Goal: Task Accomplishment & Management: Manage account settings

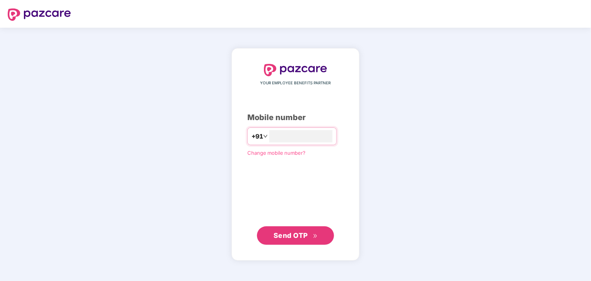
type input "**********"
click at [322, 240] on button "Send OTP" at bounding box center [295, 236] width 77 height 18
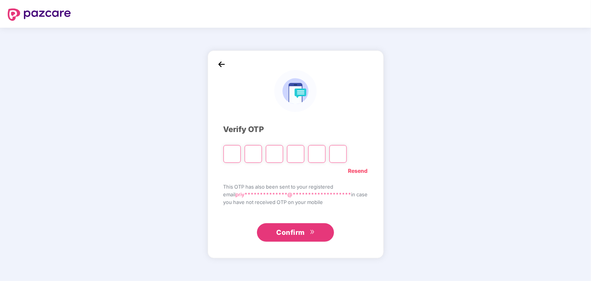
type input "*"
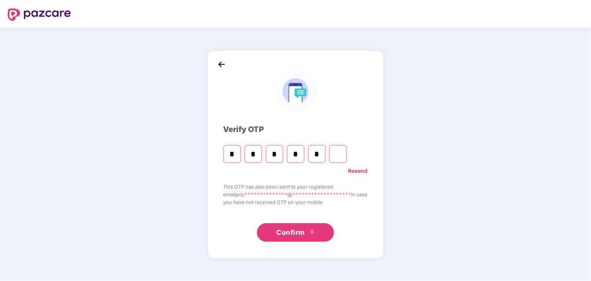
type input "*"
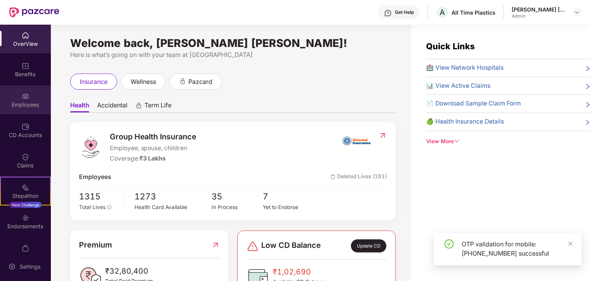
click at [31, 100] on div "Employees" at bounding box center [25, 100] width 51 height 29
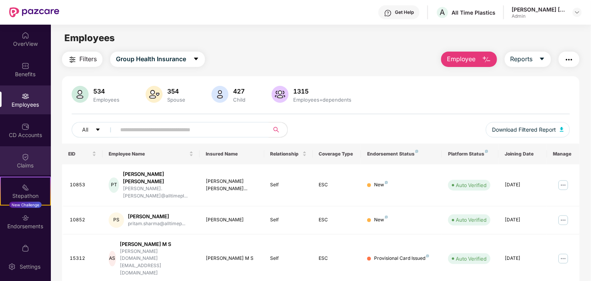
click at [30, 154] on div "Claims" at bounding box center [25, 160] width 51 height 29
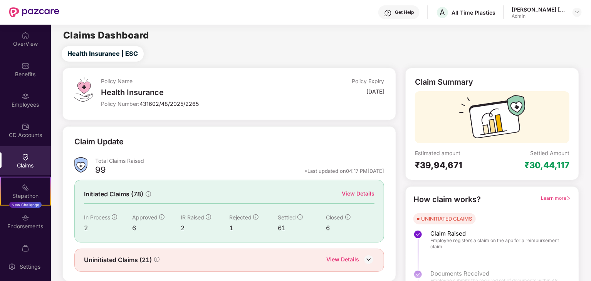
click at [341, 194] on div "Initiated Claims (78) View Details" at bounding box center [229, 195] width 291 height 10
click at [354, 191] on div "View Details" at bounding box center [358, 194] width 33 height 8
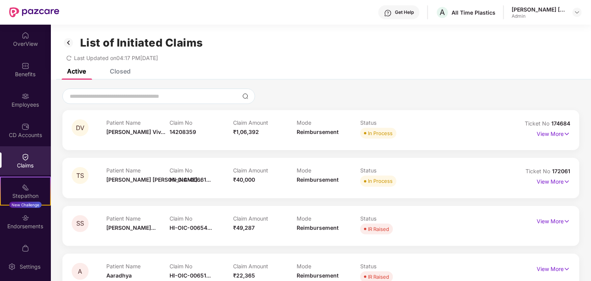
click at [123, 73] on div "Closed" at bounding box center [120, 71] width 21 height 8
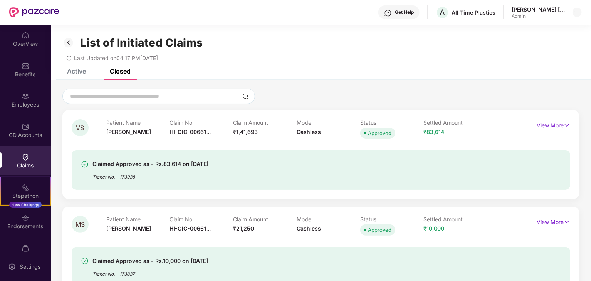
click at [85, 72] on div "Active" at bounding box center [76, 71] width 19 height 8
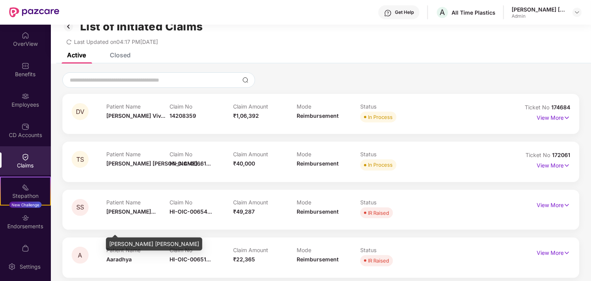
scroll to position [25, 0]
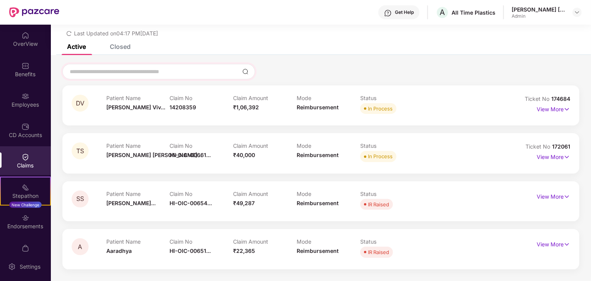
click at [140, 67] on div at bounding box center [158, 71] width 193 height 15
click at [22, 112] on div "Employees" at bounding box center [25, 100] width 51 height 29
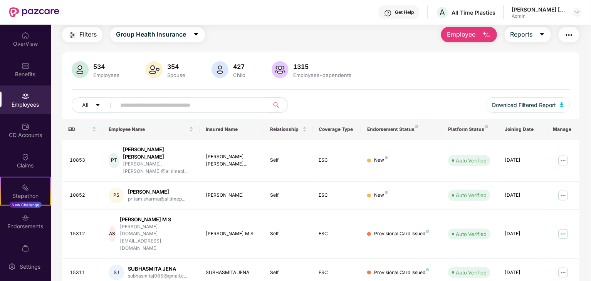
click at [128, 108] on input "text" at bounding box center [189, 105] width 138 height 12
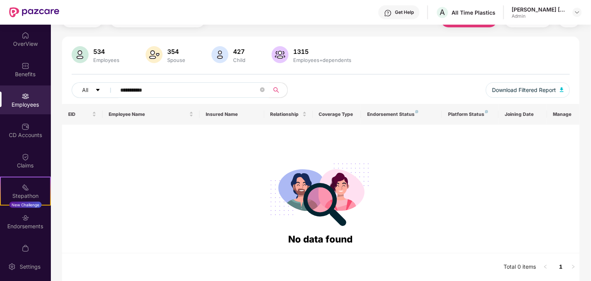
scroll to position [39, 0]
drag, startPoint x: 161, startPoint y: 91, endPoint x: 96, endPoint y: 92, distance: 65.5
click at [96, 92] on div "**********" at bounding box center [196, 90] width 249 height 15
type input "*"
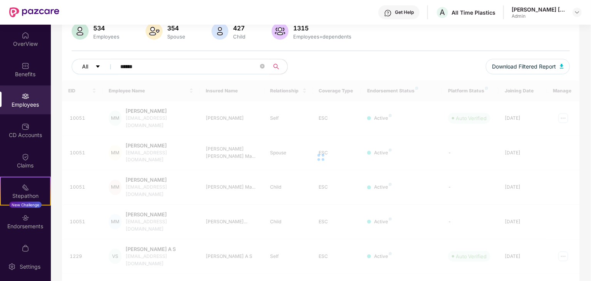
scroll to position [25, 0]
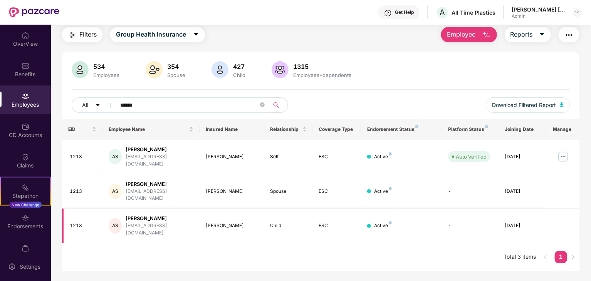
type input "******"
click at [81, 222] on div "1213" at bounding box center [83, 225] width 27 height 7
drag, startPoint x: 81, startPoint y: 211, endPoint x: 69, endPoint y: 211, distance: 11.9
click at [69, 211] on td "1213" at bounding box center [82, 226] width 40 height 35
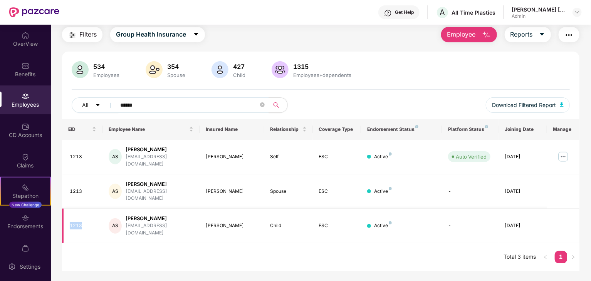
copy div "1213"
click at [27, 163] on div "Claims" at bounding box center [25, 166] width 51 height 8
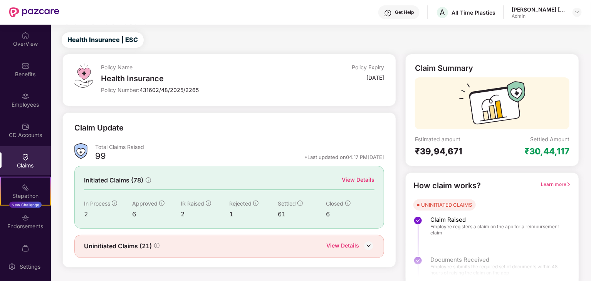
scroll to position [20, 0]
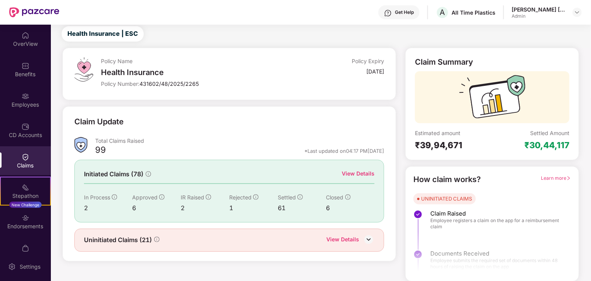
click at [339, 240] on div "View Details" at bounding box center [342, 240] width 33 height 10
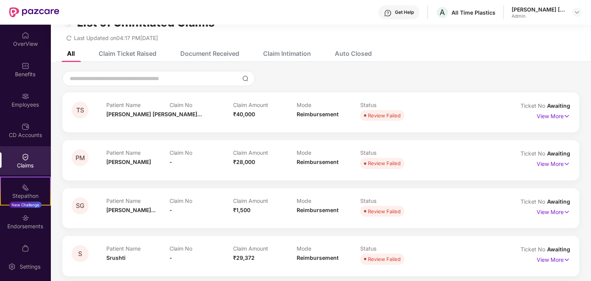
click at [128, 53] on div "Claim Ticket Raised" at bounding box center [128, 54] width 58 height 8
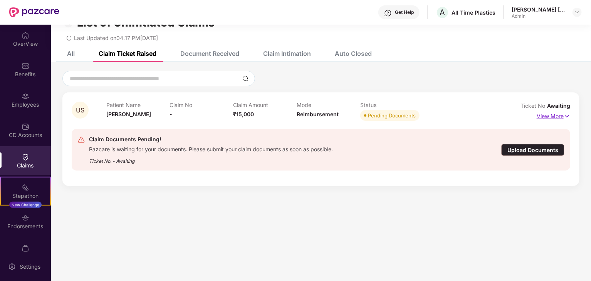
click at [549, 115] on p "View More" at bounding box center [554, 115] width 34 height 10
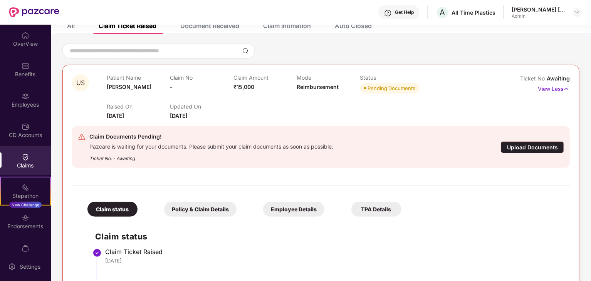
scroll to position [89, 0]
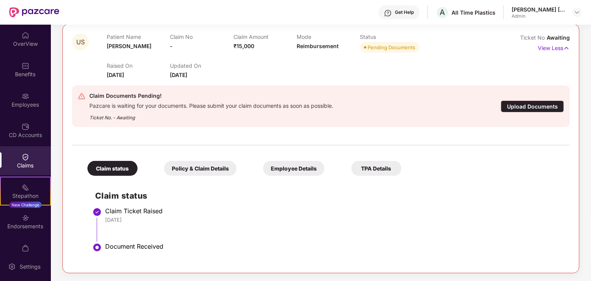
click at [202, 165] on div "Policy & Claim Details" at bounding box center [200, 168] width 72 height 15
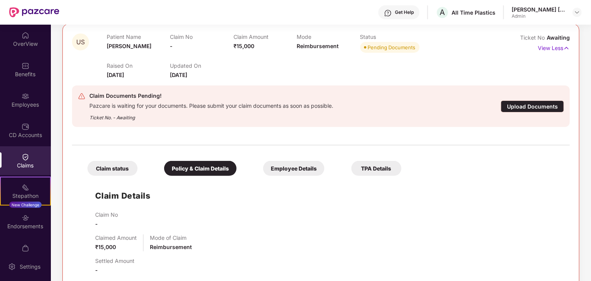
click at [291, 170] on div "Employee Details" at bounding box center [293, 168] width 61 height 15
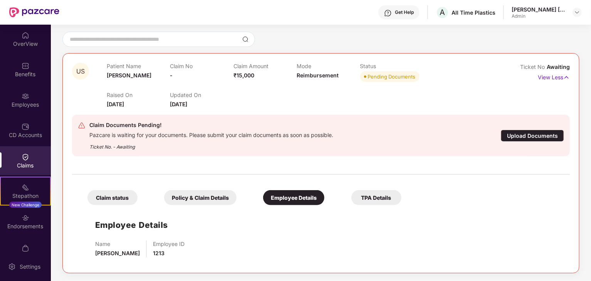
click at [382, 195] on div "TPA Details" at bounding box center [376, 197] width 50 height 15
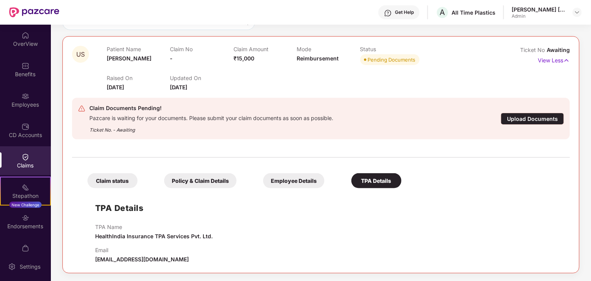
click at [282, 179] on div "Employee Details" at bounding box center [293, 180] width 61 height 15
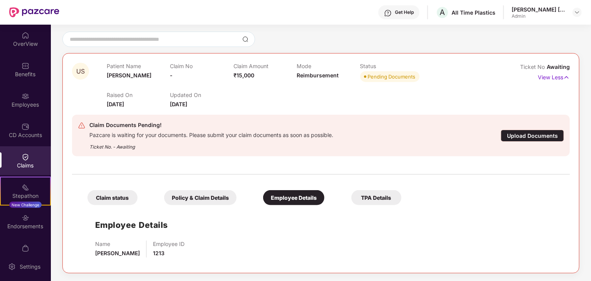
click at [196, 194] on div "Policy & Claim Details" at bounding box center [200, 197] width 72 height 15
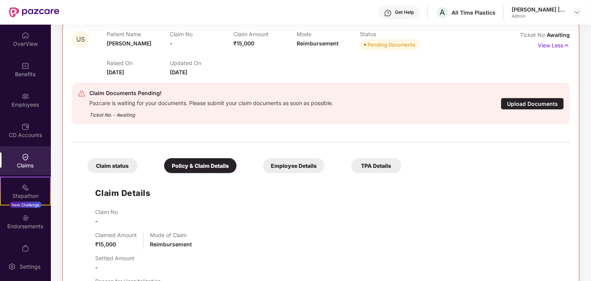
scroll to position [72, 0]
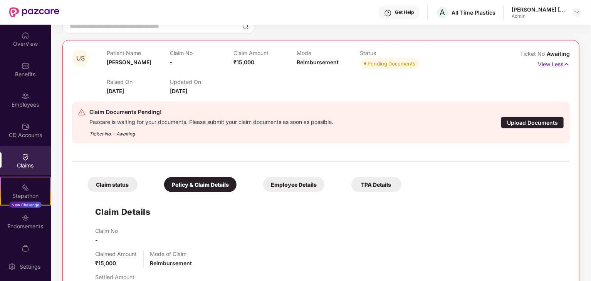
click at [519, 124] on div "Upload Documents" at bounding box center [532, 123] width 63 height 12
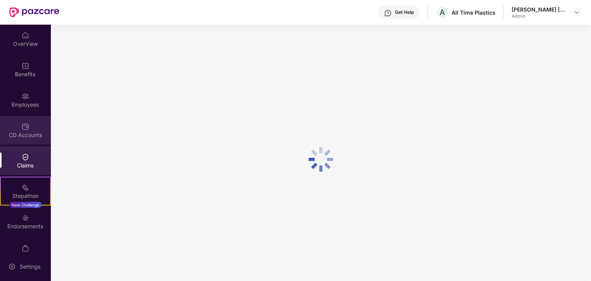
click at [18, 133] on div "CD Accounts" at bounding box center [25, 135] width 51 height 8
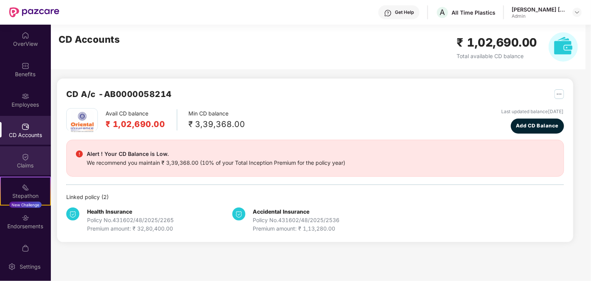
click at [21, 165] on div "Claims" at bounding box center [25, 166] width 51 height 8
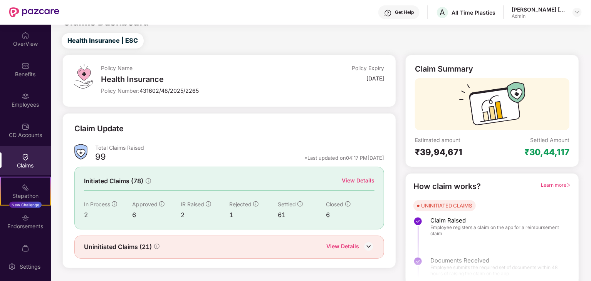
scroll to position [20, 0]
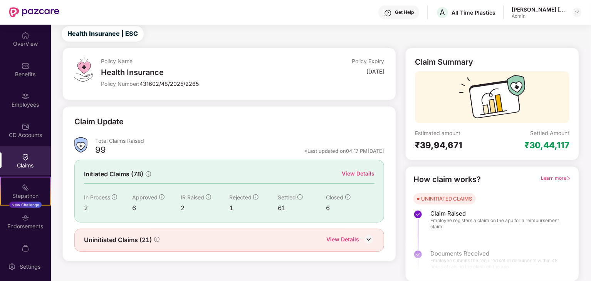
click at [343, 240] on div "View Details" at bounding box center [342, 240] width 33 height 10
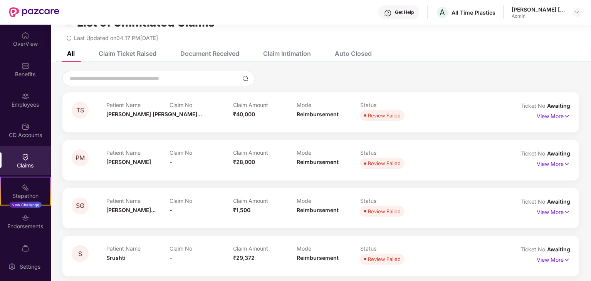
click at [140, 54] on div "Claim Ticket Raised" at bounding box center [128, 54] width 58 height 8
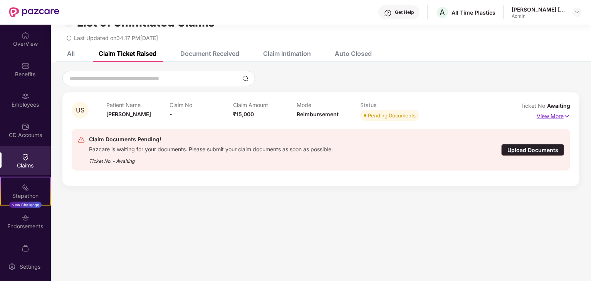
click at [549, 115] on p "View More" at bounding box center [554, 115] width 34 height 10
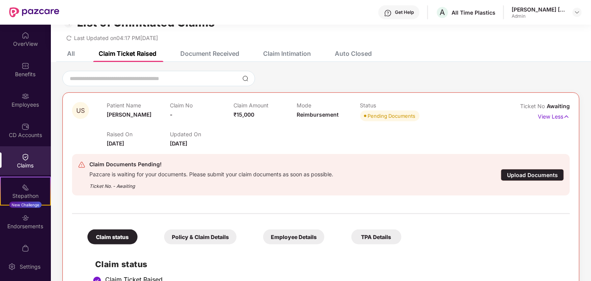
scroll to position [89, 0]
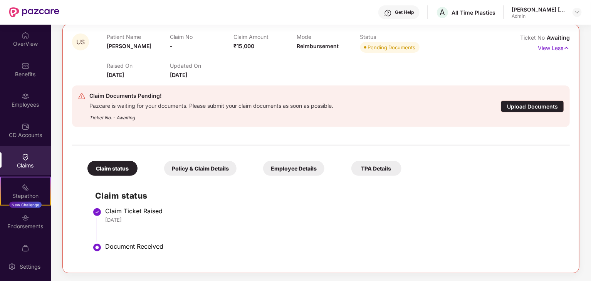
click at [185, 167] on div "Policy & Claim Details" at bounding box center [200, 168] width 72 height 15
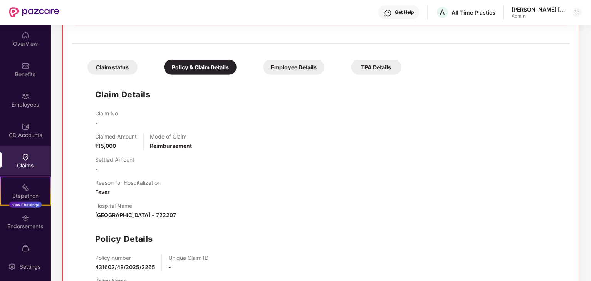
scroll to position [204, 0]
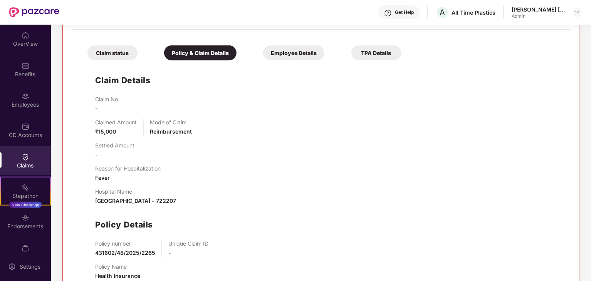
click at [279, 56] on div "Employee Details" at bounding box center [293, 52] width 61 height 15
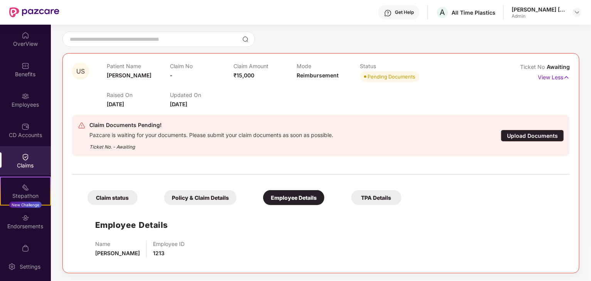
click at [196, 200] on div "Policy & Claim Details" at bounding box center [200, 197] width 72 height 15
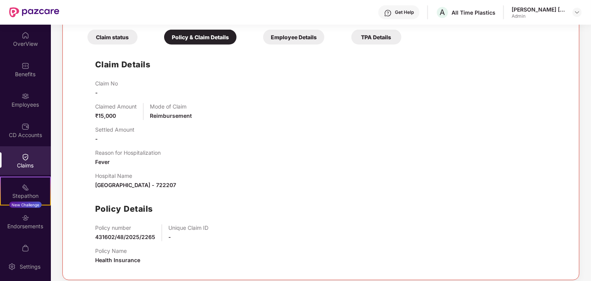
scroll to position [227, 0]
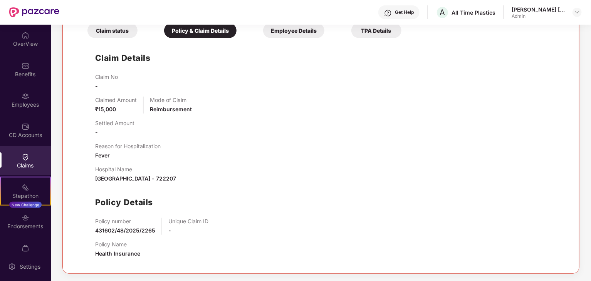
click at [378, 27] on div "TPA Details" at bounding box center [376, 30] width 50 height 15
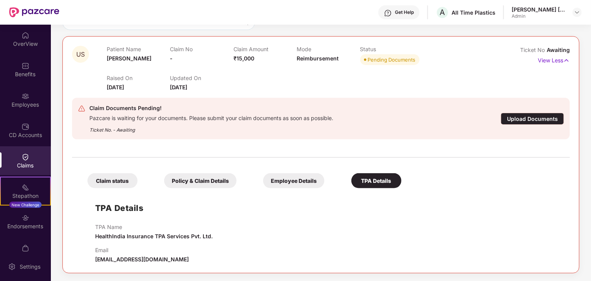
click at [186, 180] on div "Policy & Claim Details" at bounding box center [200, 180] width 72 height 15
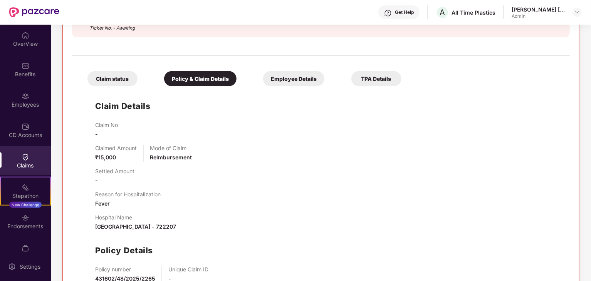
scroll to position [111, 0]
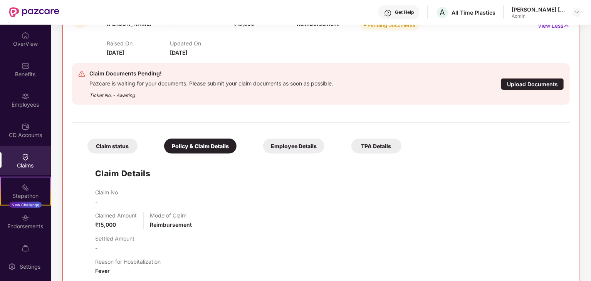
click at [277, 142] on div "Employee Details" at bounding box center [293, 146] width 61 height 15
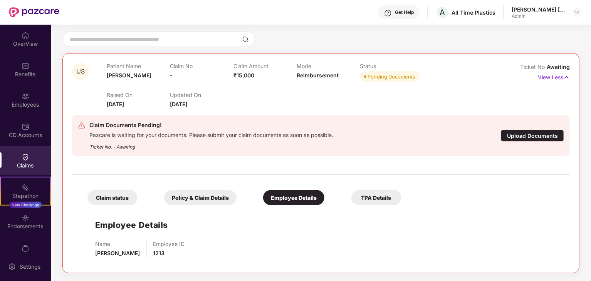
scroll to position [59, 0]
click at [20, 130] on div "CD Accounts" at bounding box center [25, 130] width 51 height 29
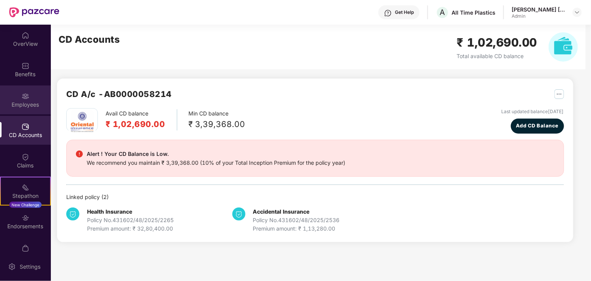
click at [22, 107] on div "Employees" at bounding box center [25, 105] width 51 height 8
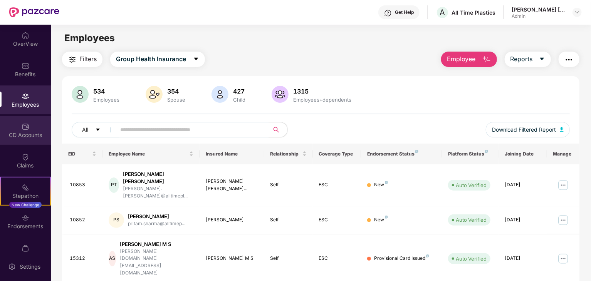
click at [27, 141] on div "CD Accounts" at bounding box center [25, 130] width 51 height 29
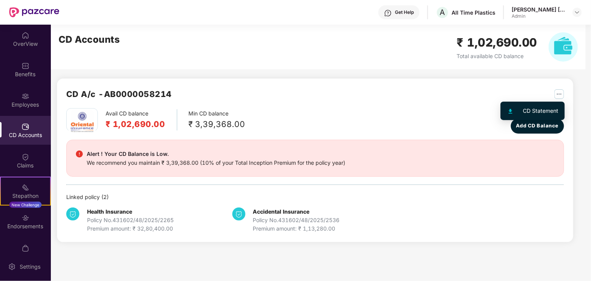
click at [559, 93] on img "button" at bounding box center [559, 94] width 10 height 10
click at [544, 109] on div "CD Statement" at bounding box center [540, 111] width 35 height 8
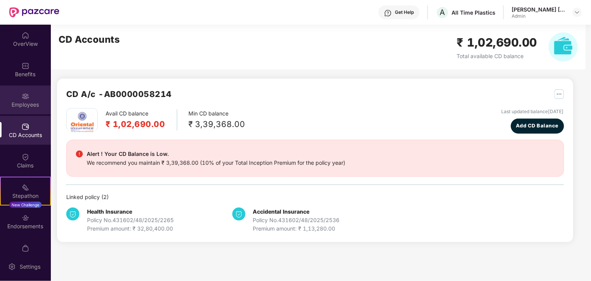
click at [27, 104] on div "Employees" at bounding box center [25, 105] width 51 height 8
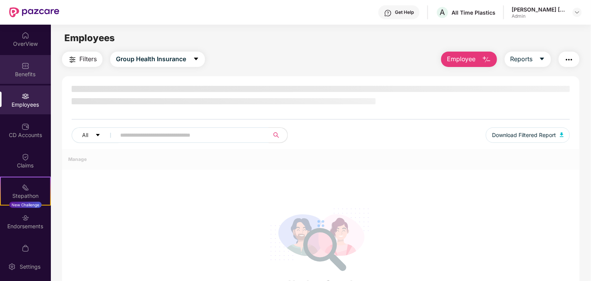
click at [28, 76] on div "Benefits" at bounding box center [25, 75] width 51 height 8
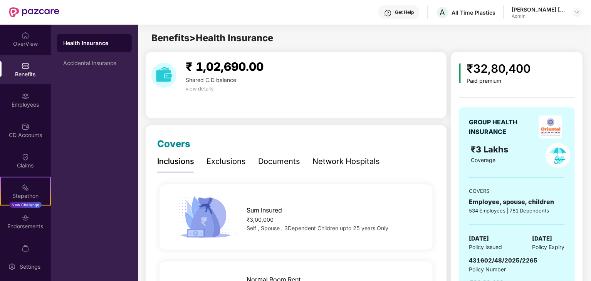
click at [207, 161] on div "Exclusions" at bounding box center [226, 162] width 39 height 12
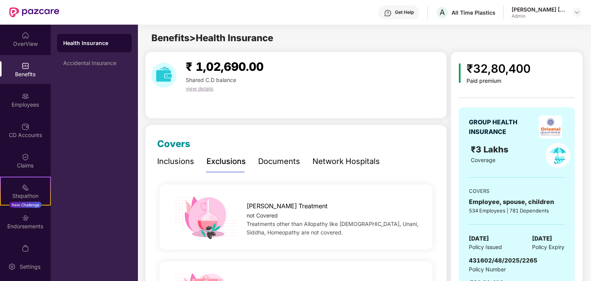
click at [272, 161] on div "Documents" at bounding box center [279, 162] width 42 height 12
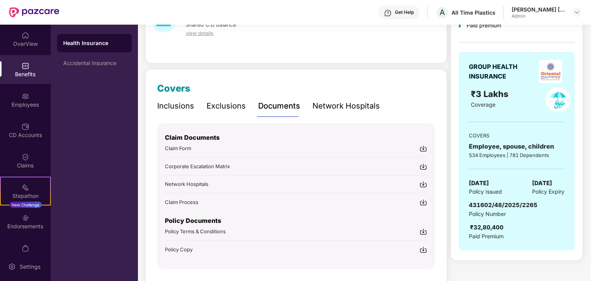
scroll to position [39, 0]
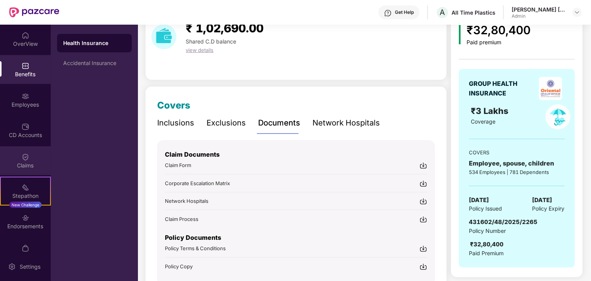
click at [30, 162] on div "Claims" at bounding box center [25, 166] width 51 height 8
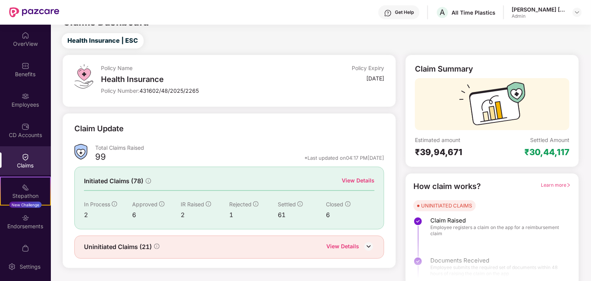
scroll to position [20, 0]
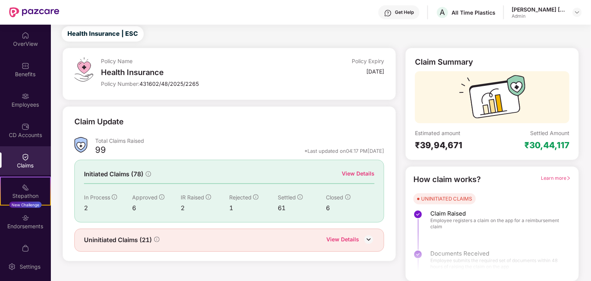
click at [331, 238] on div "View Details" at bounding box center [342, 240] width 33 height 10
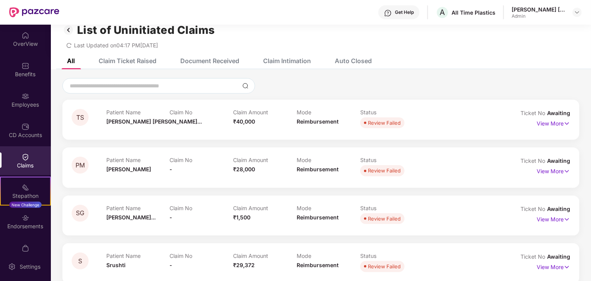
scroll to position [0, 0]
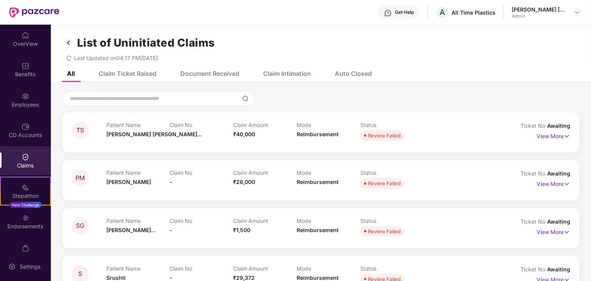
click at [109, 77] on div "Claim Ticket Raised" at bounding box center [128, 74] width 58 height 8
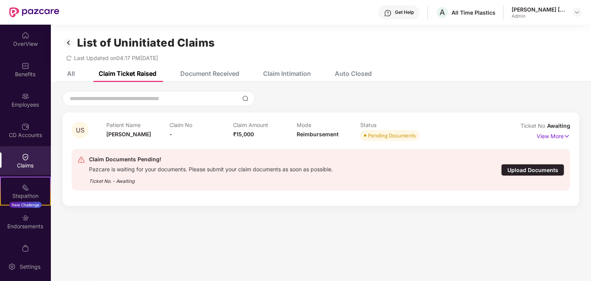
click at [223, 77] on div "Document Received" at bounding box center [204, 73] width 71 height 17
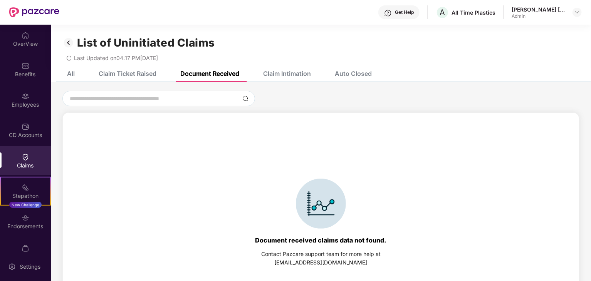
click at [259, 74] on div "Claim Intimation" at bounding box center [281, 74] width 59 height 8
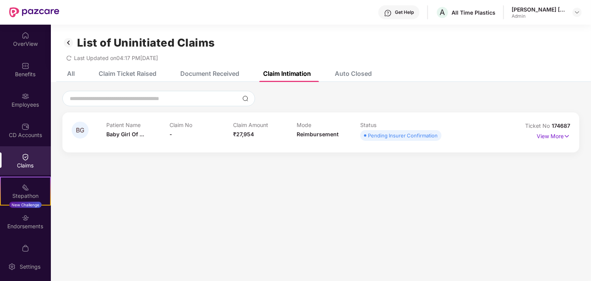
click at [372, 73] on div "Auto Closed" at bounding box center [353, 74] width 37 height 8
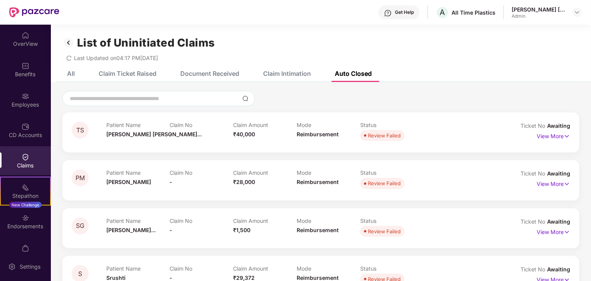
click at [105, 74] on div "Claim Ticket Raised" at bounding box center [128, 74] width 58 height 8
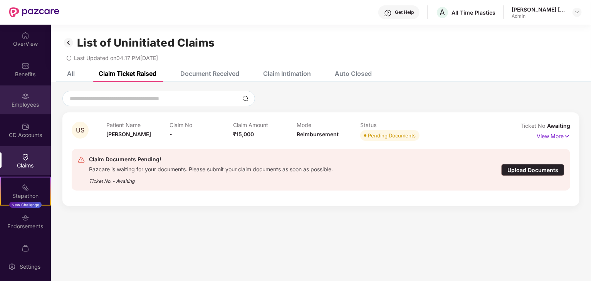
click at [23, 108] on div "Employees" at bounding box center [25, 100] width 51 height 29
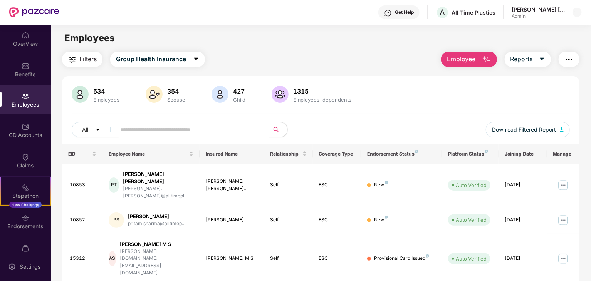
click at [202, 127] on input "text" at bounding box center [189, 130] width 138 height 12
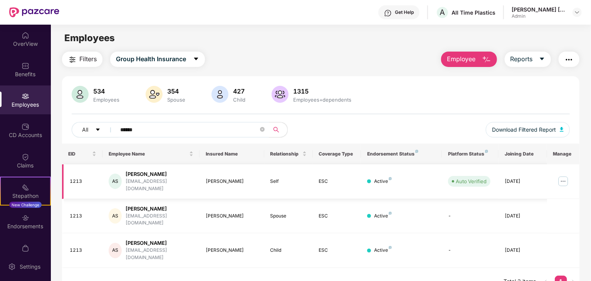
type input "******"
click at [561, 175] on img at bounding box center [563, 181] width 12 height 12
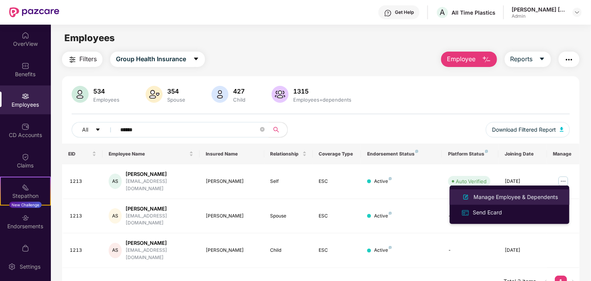
click at [480, 199] on div "Manage Employee & Dependents" at bounding box center [515, 197] width 87 height 8
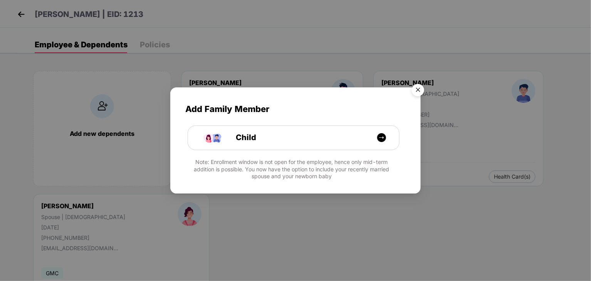
click at [413, 89] on img "Close" at bounding box center [418, 92] width 22 height 22
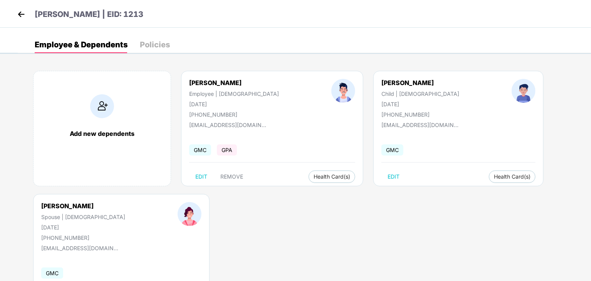
click at [148, 47] on div "Policies" at bounding box center [155, 45] width 30 height 8
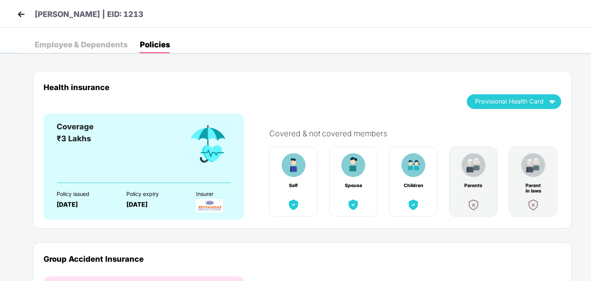
click at [109, 46] on div "Employee & Dependents" at bounding box center [81, 45] width 93 height 8
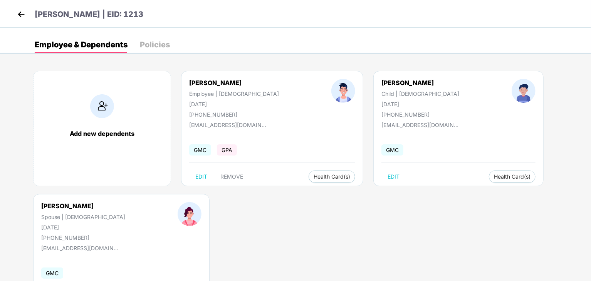
click at [20, 14] on img at bounding box center [21, 14] width 12 height 12
